Goal: Information Seeking & Learning: Understand process/instructions

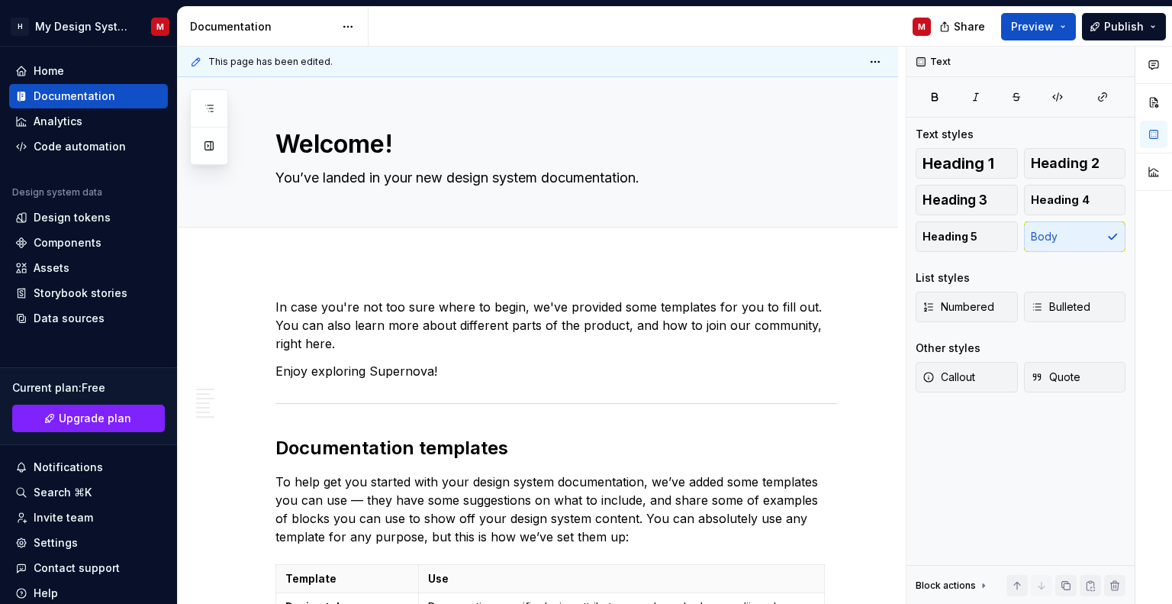
scroll to position [1588, 0]
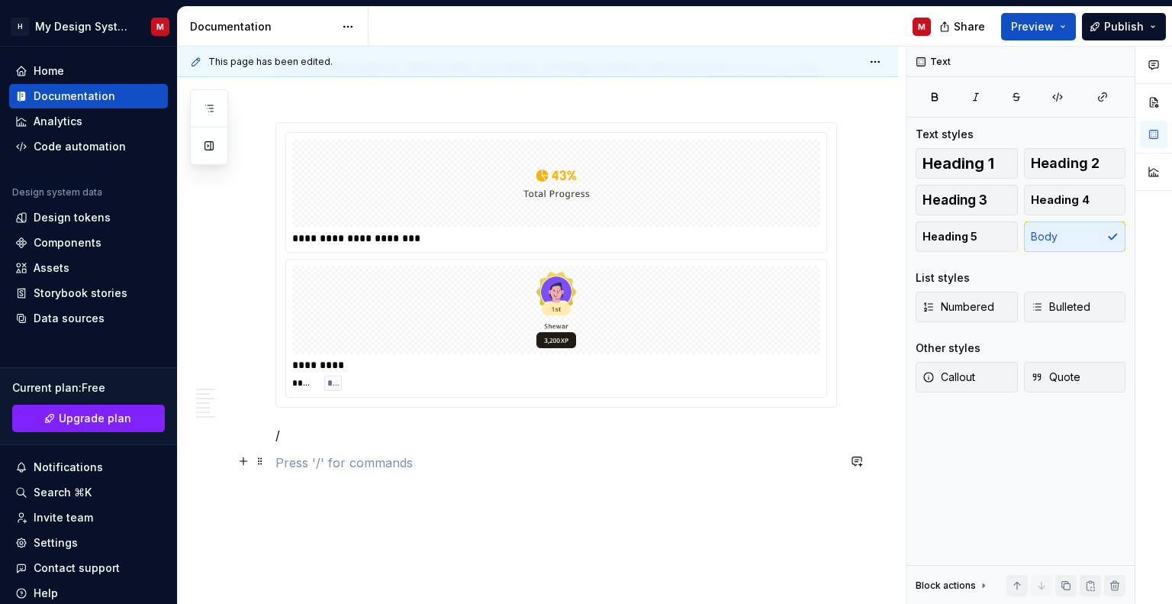
click at [441, 454] on p at bounding box center [556, 462] width 562 height 18
click at [407, 436] on p "/" at bounding box center [556, 435] width 562 height 18
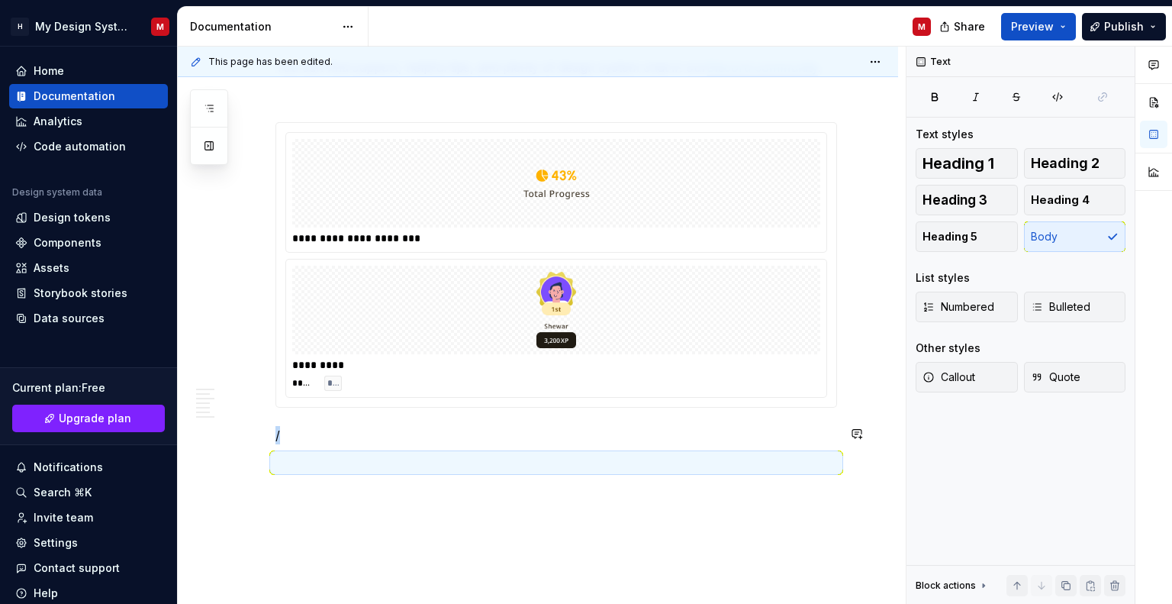
type textarea "*"
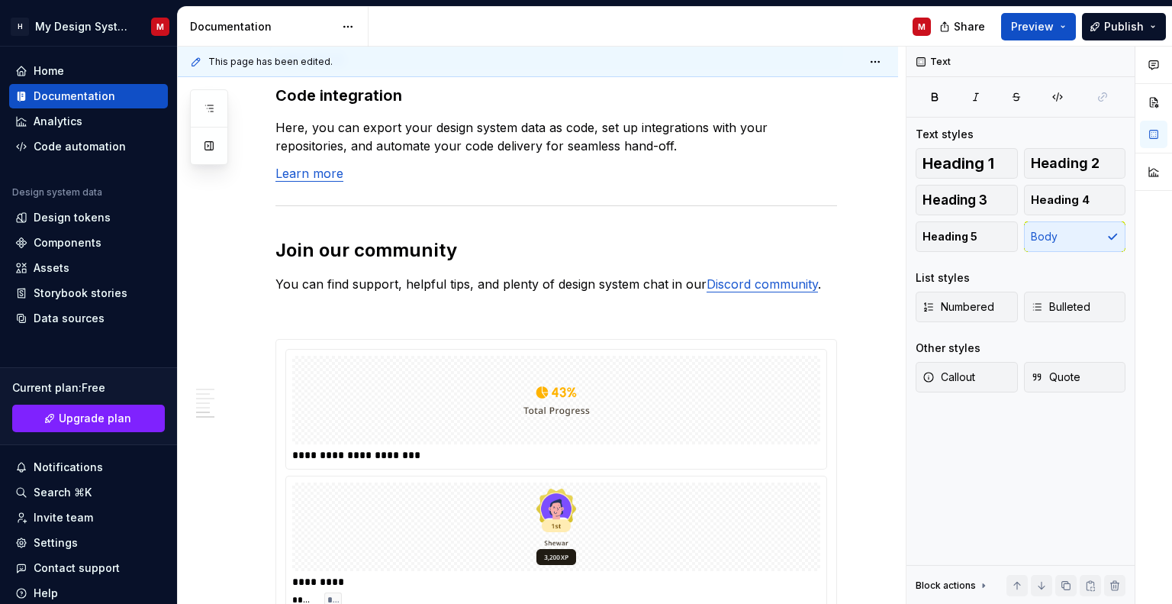
scroll to position [1308, 0]
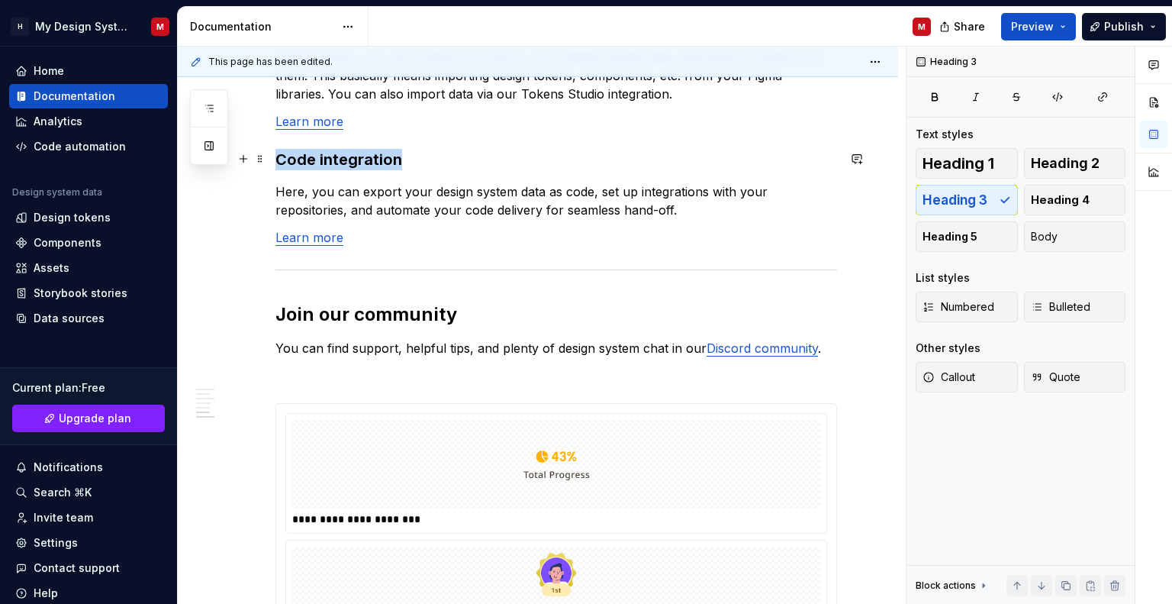
click at [387, 161] on h3 "Code integration" at bounding box center [556, 159] width 562 height 21
click at [416, 192] on p "Here, you can export your design system data as code, set up integrations with …" at bounding box center [556, 200] width 562 height 37
click at [409, 158] on h3 "Code integration" at bounding box center [556, 159] width 562 height 21
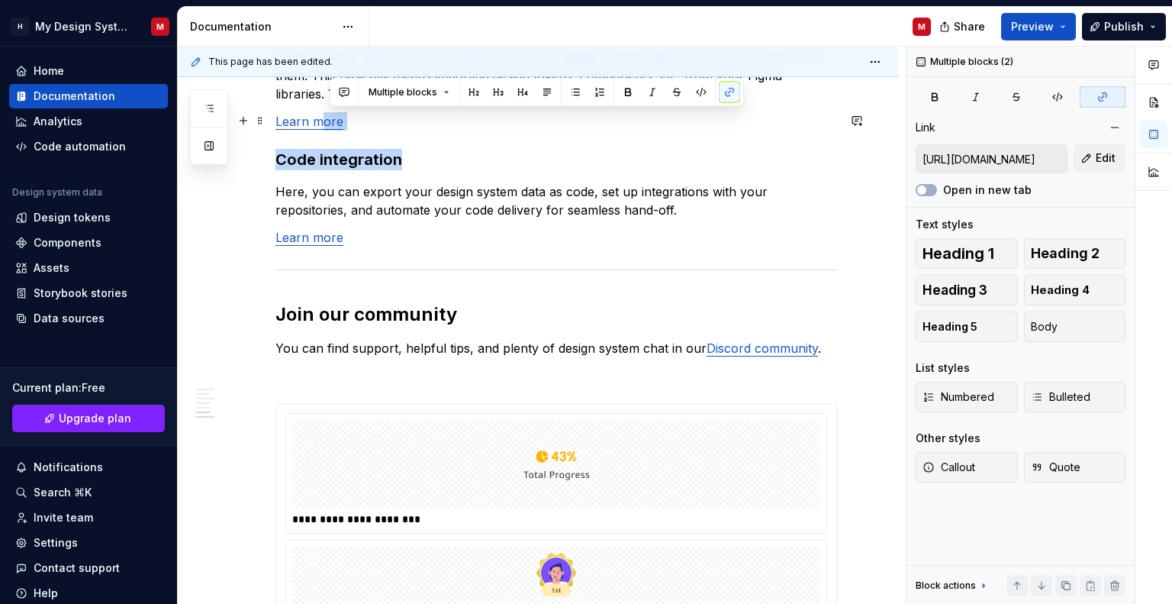
drag, startPoint x: 409, startPoint y: 158, endPoint x: 325, endPoint y: 126, distance: 89.8
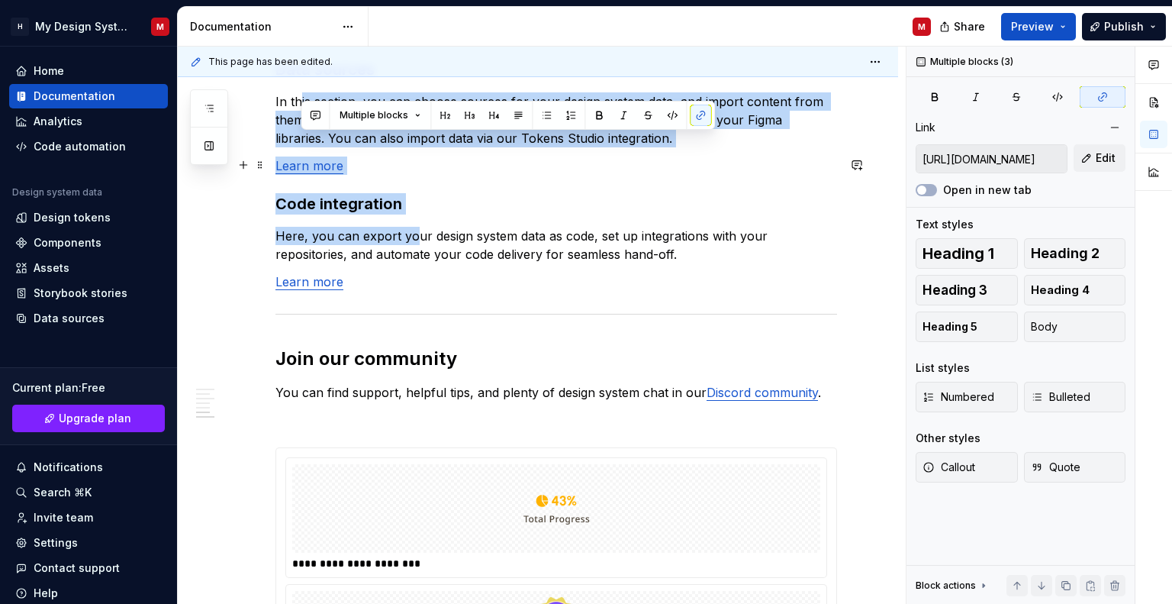
drag, startPoint x: 416, startPoint y: 179, endPoint x: 300, endPoint y: 115, distance: 132.5
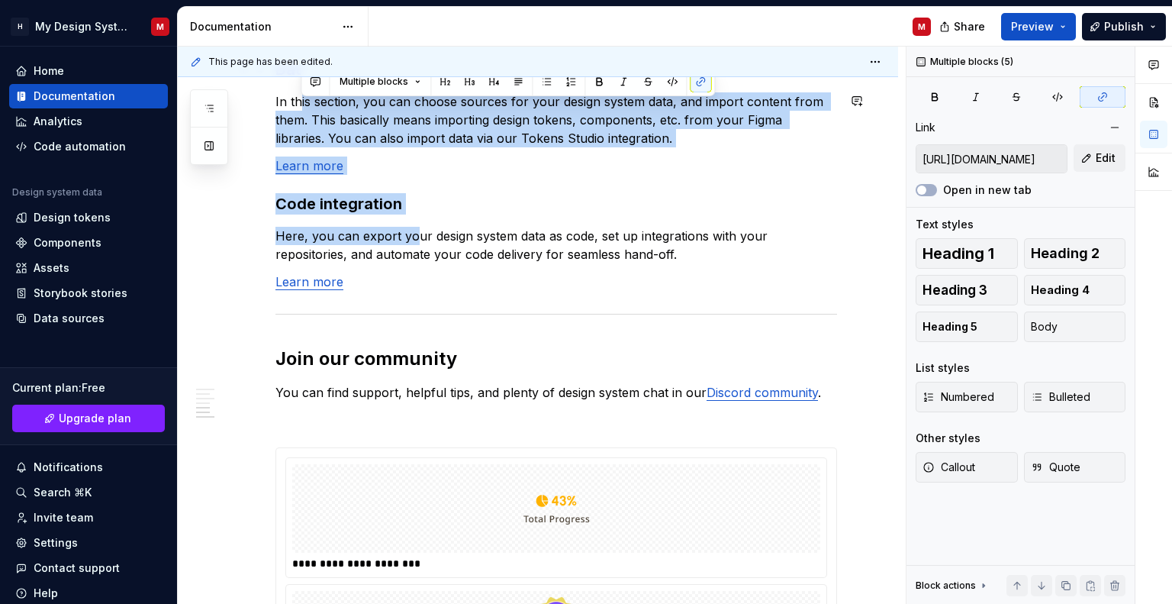
scroll to position [1220, 0]
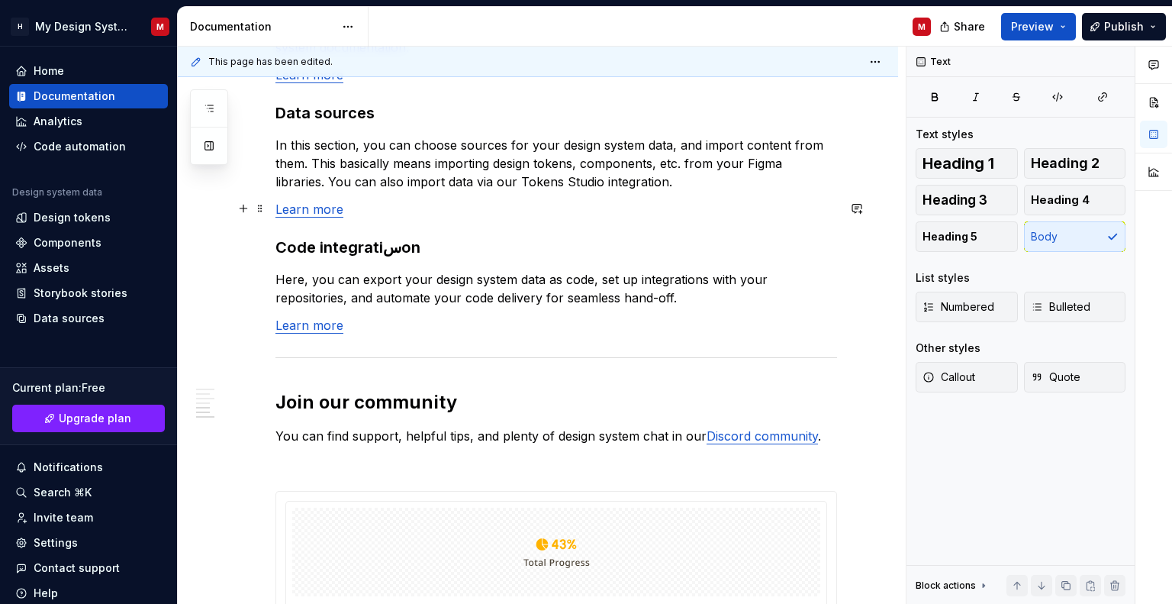
click at [409, 214] on p "Learn more" at bounding box center [556, 209] width 562 height 18
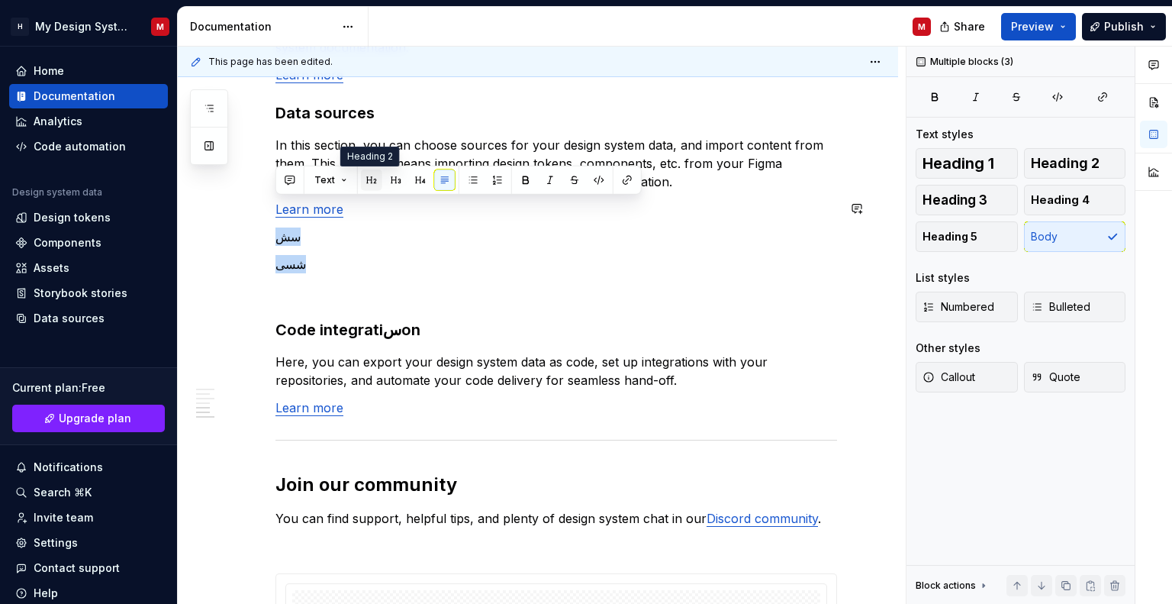
click at [375, 175] on button "button" at bounding box center [371, 179] width 21 height 21
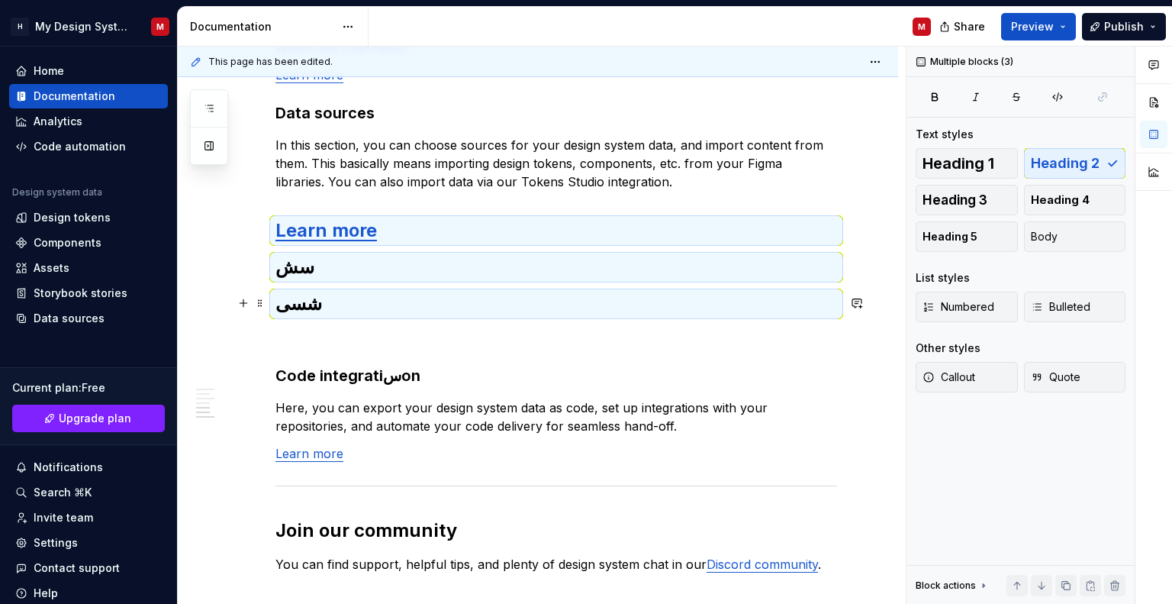
click at [329, 317] on div "In case you're not too sure where to begin, we've provided some templates for y…" at bounding box center [556, 23] width 562 height 1891
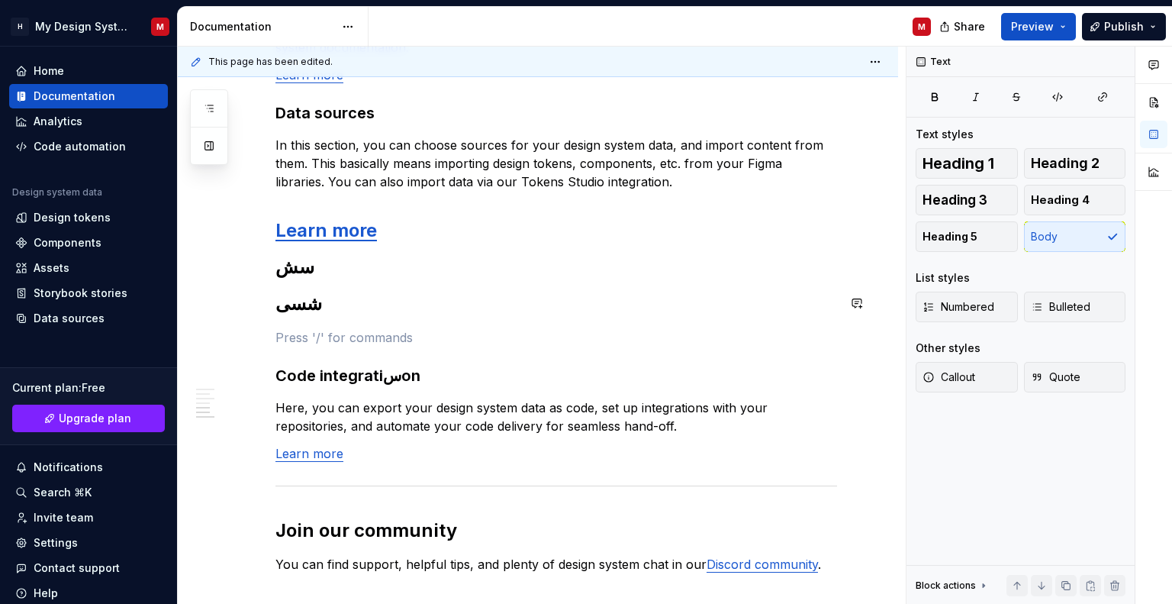
click at [321, 326] on div "In case you're not too sure where to begin, we've provided some templates for y…" at bounding box center [556, 23] width 562 height 1891
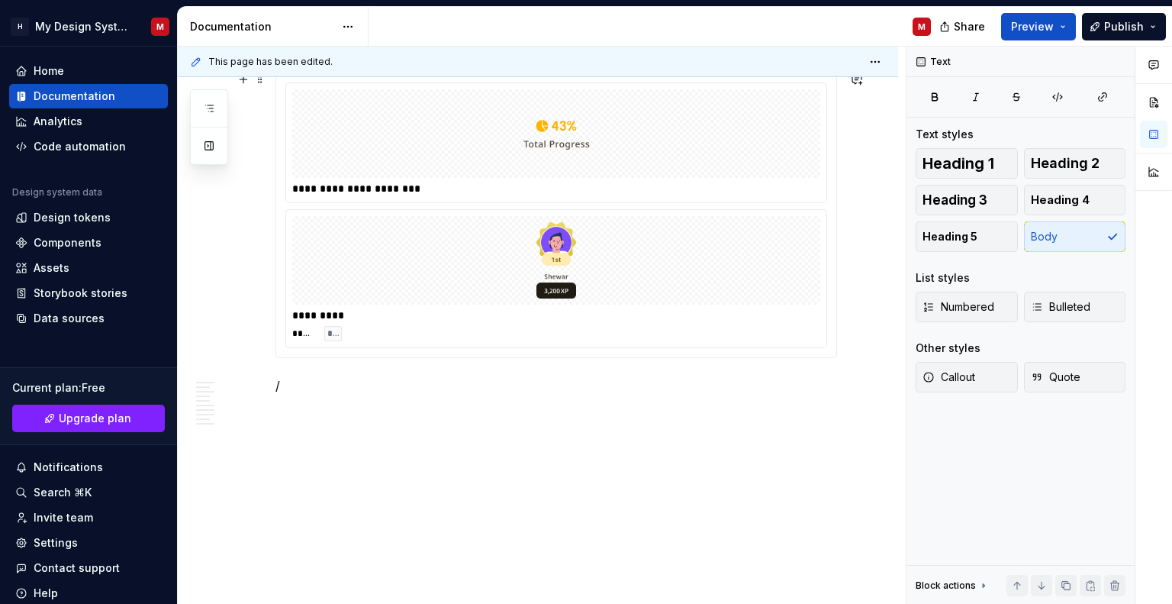
scroll to position [1781, 0]
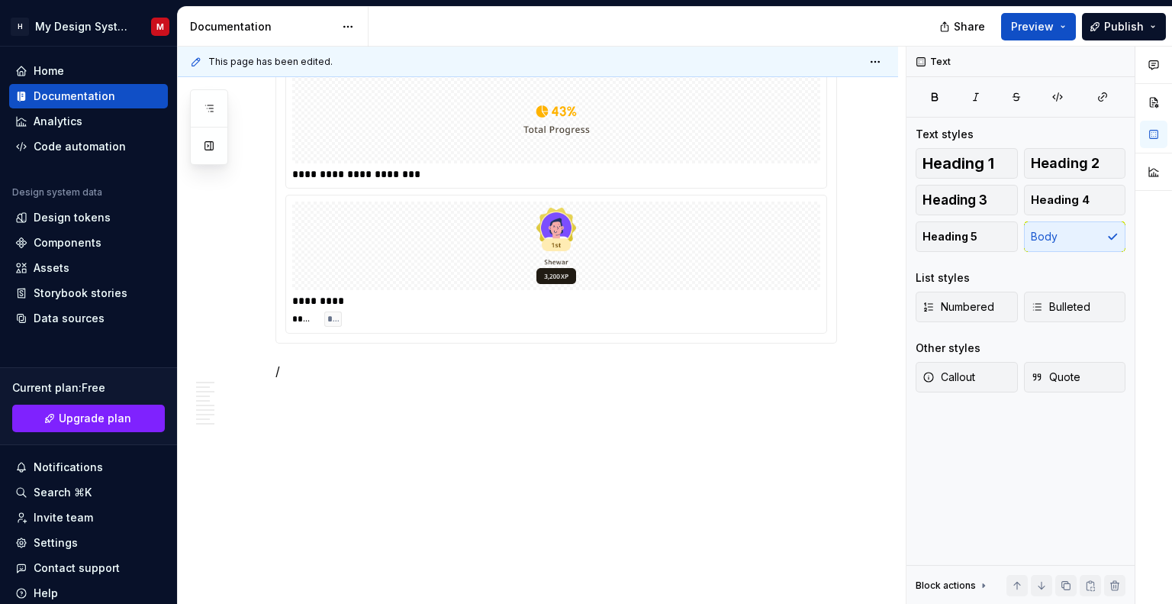
type textarea "*"
